Goal: Navigation & Orientation: Find specific page/section

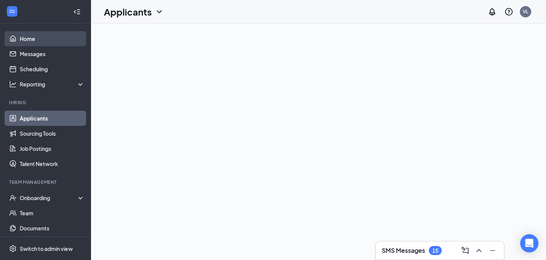
click at [40, 42] on link "Home" at bounding box center [52, 38] width 65 height 15
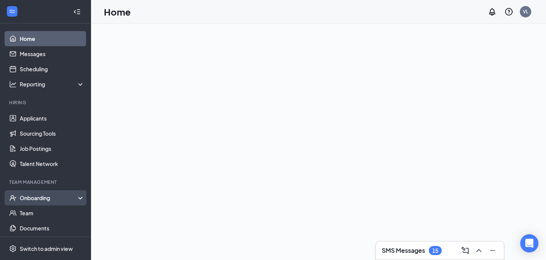
click at [49, 201] on div "Onboarding" at bounding box center [52, 198] width 65 height 8
click at [47, 213] on link "Overview" at bounding box center [52, 212] width 65 height 15
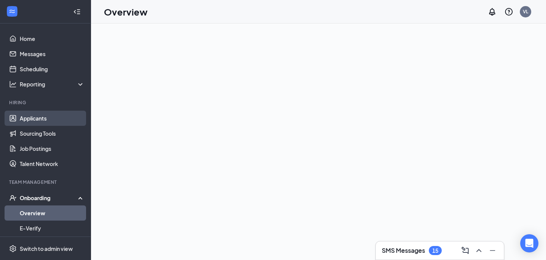
click at [55, 118] on link "Applicants" at bounding box center [52, 118] width 65 height 15
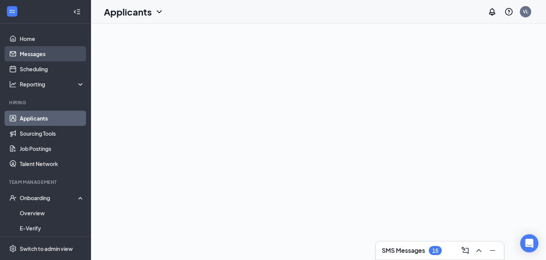
click at [31, 46] on link "Messages" at bounding box center [52, 53] width 65 height 15
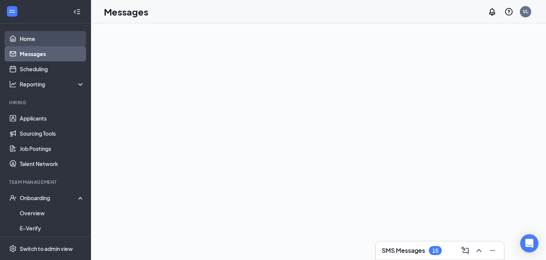
click at [31, 38] on link "Home" at bounding box center [52, 38] width 65 height 15
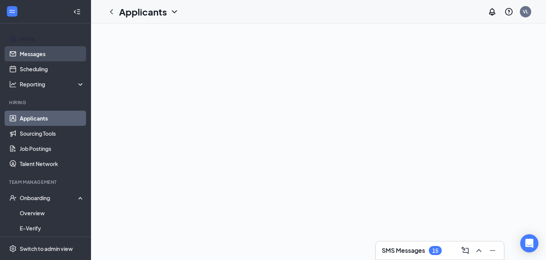
click at [49, 51] on link "Messages" at bounding box center [52, 53] width 65 height 15
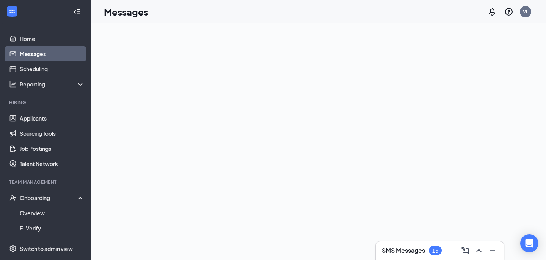
click at [14, 13] on icon "WorkstreamLogo" at bounding box center [11, 11] width 5 height 3
